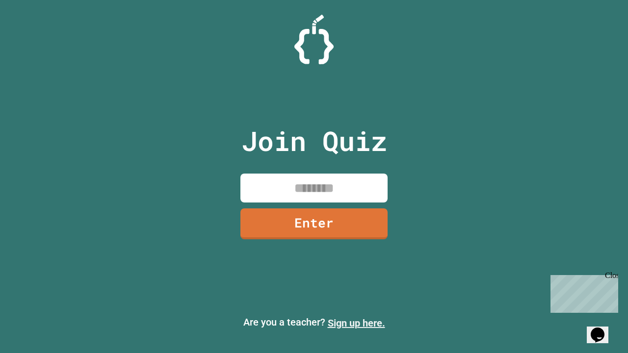
click at [356, 323] on link "Sign up here." at bounding box center [356, 323] width 57 height 12
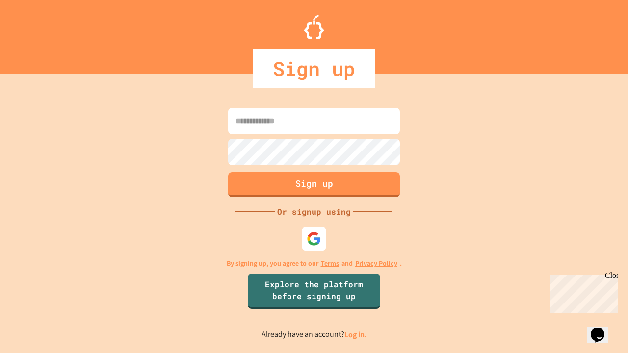
click at [356, 334] on link "Log in." at bounding box center [355, 334] width 23 height 10
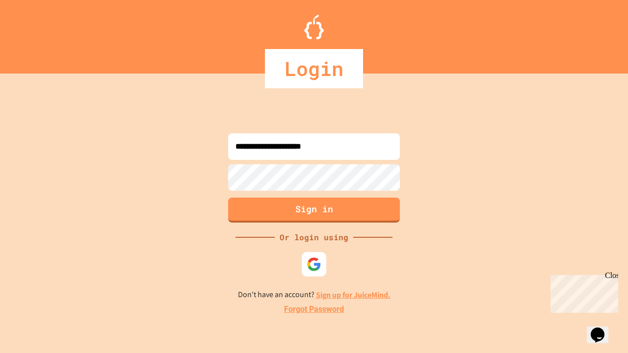
type input "**********"
